Goal: Information Seeking & Learning: Learn about a topic

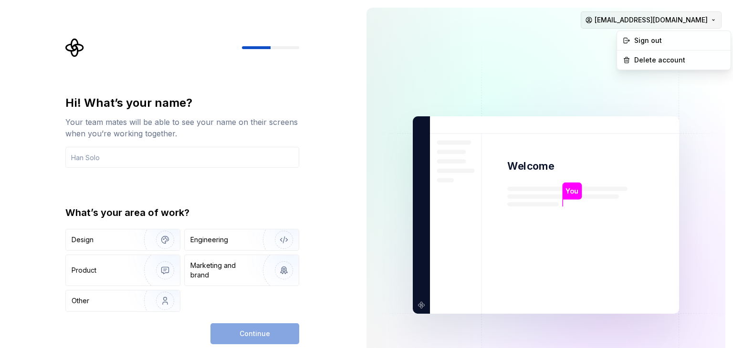
click at [712, 20] on html "Hi! What’s your name? Your team mates will be able to see your name on their sc…" at bounding box center [366, 174] width 733 height 348
click at [712, 19] on html "Hi! What’s your name? Your team mates will be able to see your name on their sc…" at bounding box center [366, 174] width 733 height 348
click at [654, 37] on div "Sign out" at bounding box center [679, 41] width 91 height 10
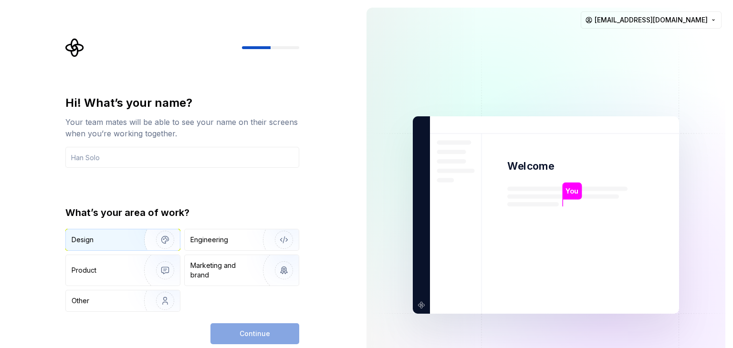
click at [109, 246] on div "Design" at bounding box center [123, 239] width 114 height 21
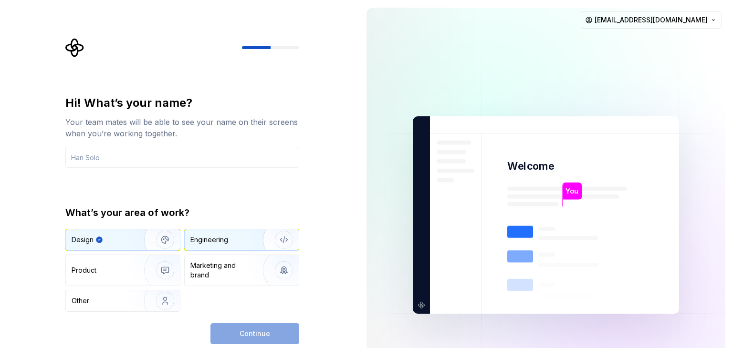
click at [228, 241] on div "Engineering" at bounding box center [228, 240] width 76 height 10
click at [138, 239] on img "button" at bounding box center [158, 240] width 61 height 64
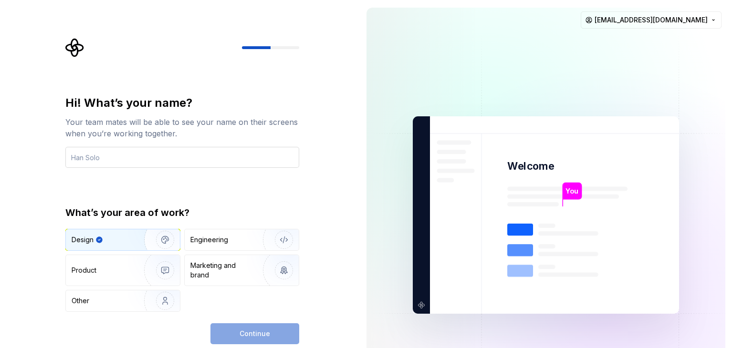
click at [156, 166] on input "text" at bounding box center [182, 157] width 234 height 21
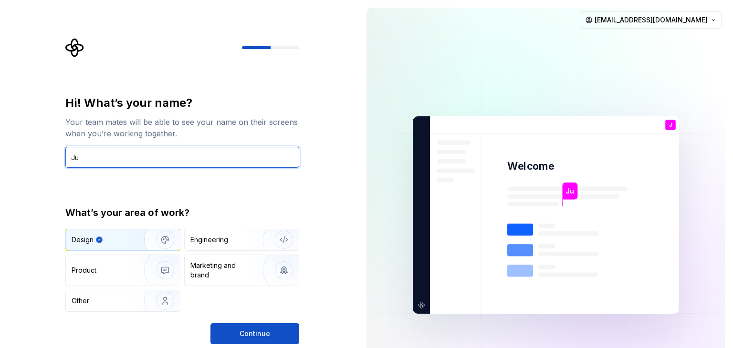
type input "J"
type input "jcorves"
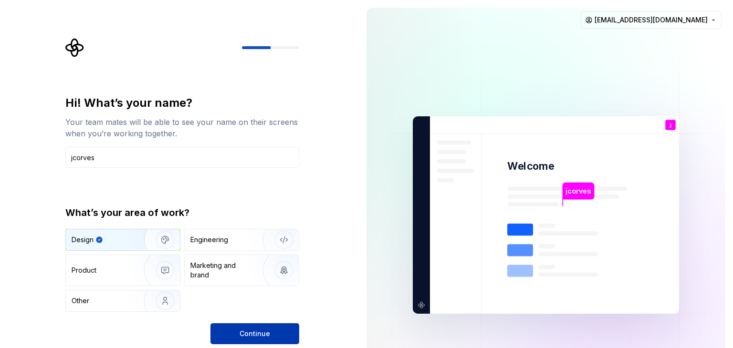
click at [259, 333] on span "Continue" at bounding box center [254, 334] width 31 height 10
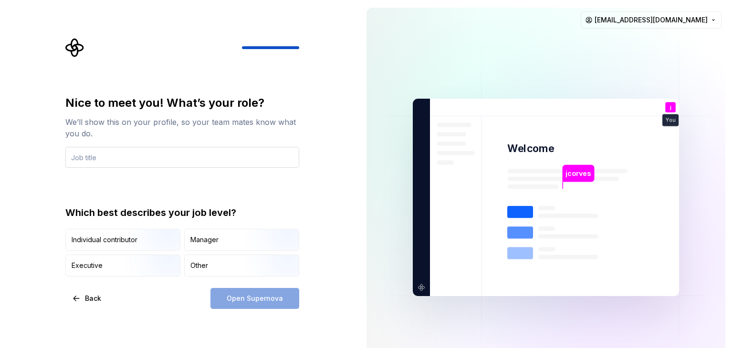
click at [142, 160] on input "text" at bounding box center [182, 157] width 234 height 21
click at [123, 162] on input "text" at bounding box center [182, 157] width 234 height 21
click at [206, 264] on div "Other" at bounding box center [199, 266] width 18 height 10
click at [201, 262] on div "Other" at bounding box center [199, 266] width 18 height 10
click at [205, 262] on div "Other" at bounding box center [199, 266] width 18 height 10
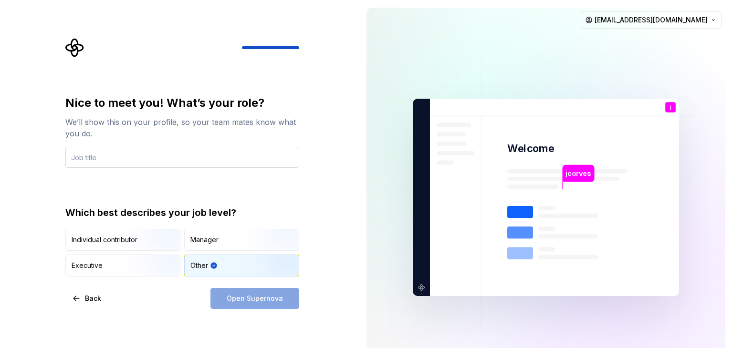
click at [114, 157] on input "text" at bounding box center [182, 157] width 234 height 21
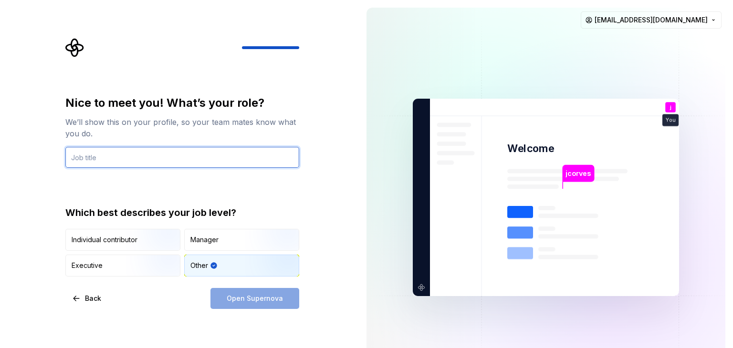
click at [121, 158] on input "text" at bounding box center [182, 157] width 234 height 21
click at [184, 161] on input "text" at bounding box center [182, 157] width 234 height 21
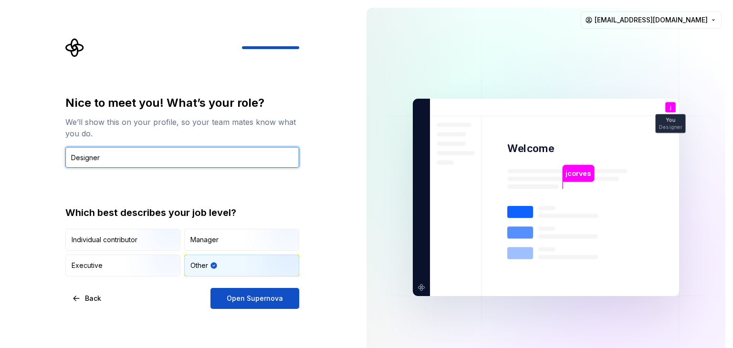
type input "Designer"
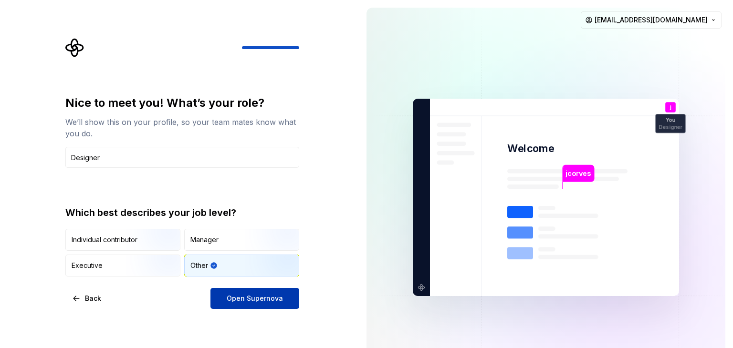
click at [265, 300] on span "Open Supernova" at bounding box center [255, 299] width 56 height 10
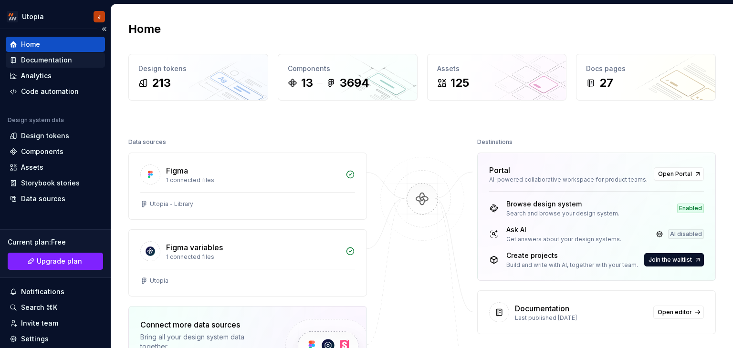
click at [51, 59] on div "Documentation" at bounding box center [46, 60] width 51 height 10
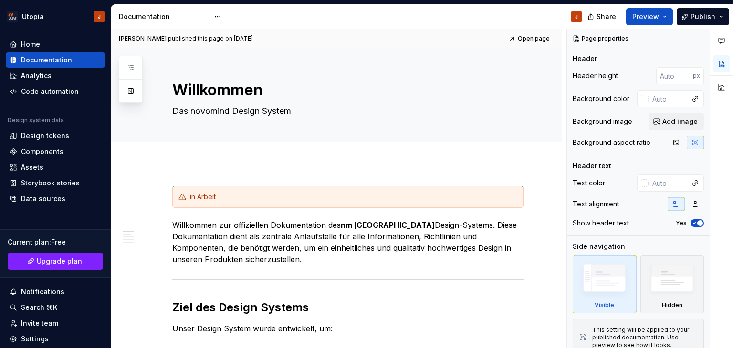
type textarea "*"
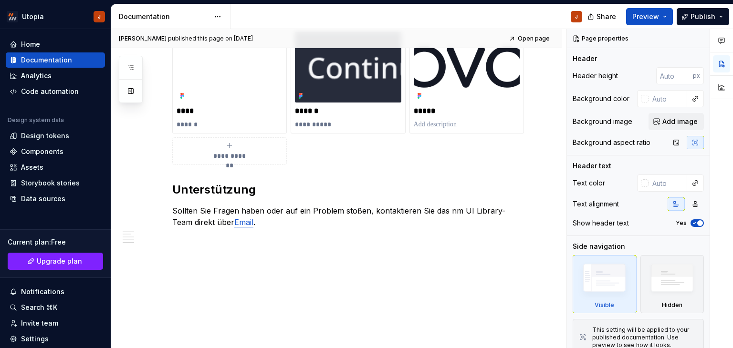
scroll to position [731, 0]
click at [37, 91] on div "Code automation" at bounding box center [50, 92] width 58 height 10
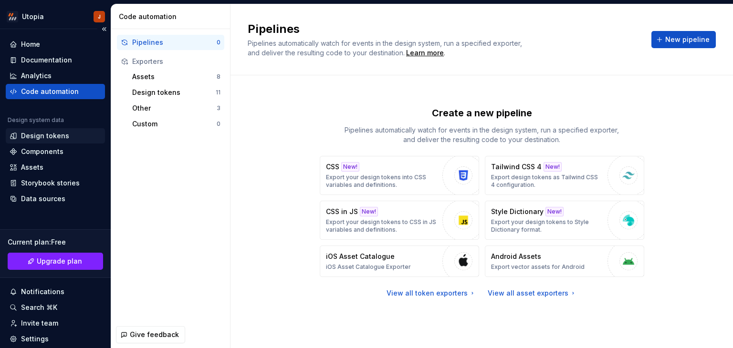
click at [52, 134] on div "Design tokens" at bounding box center [45, 136] width 48 height 10
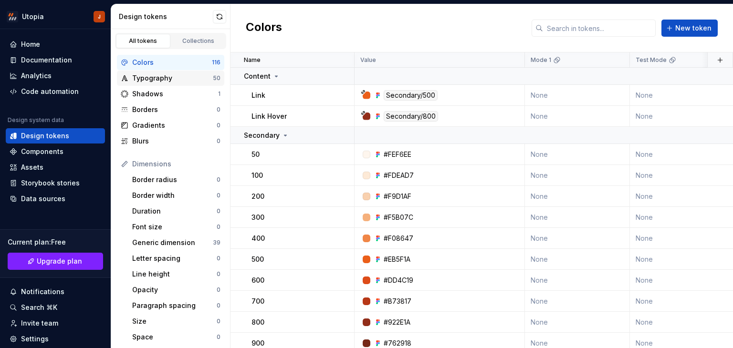
click at [170, 82] on div "Typography" at bounding box center [172, 78] width 81 height 10
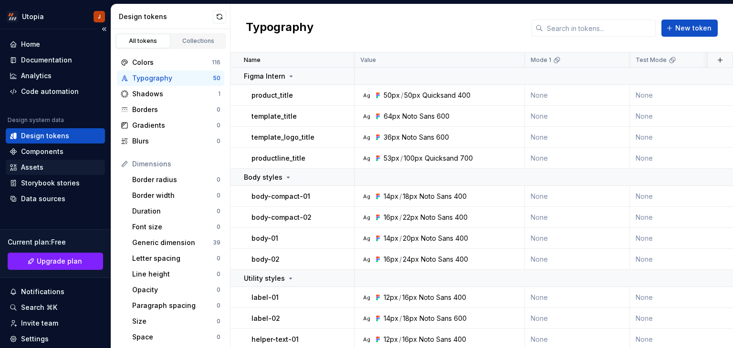
click at [31, 164] on div "Assets" at bounding box center [32, 168] width 22 height 10
